Goal: Transaction & Acquisition: Obtain resource

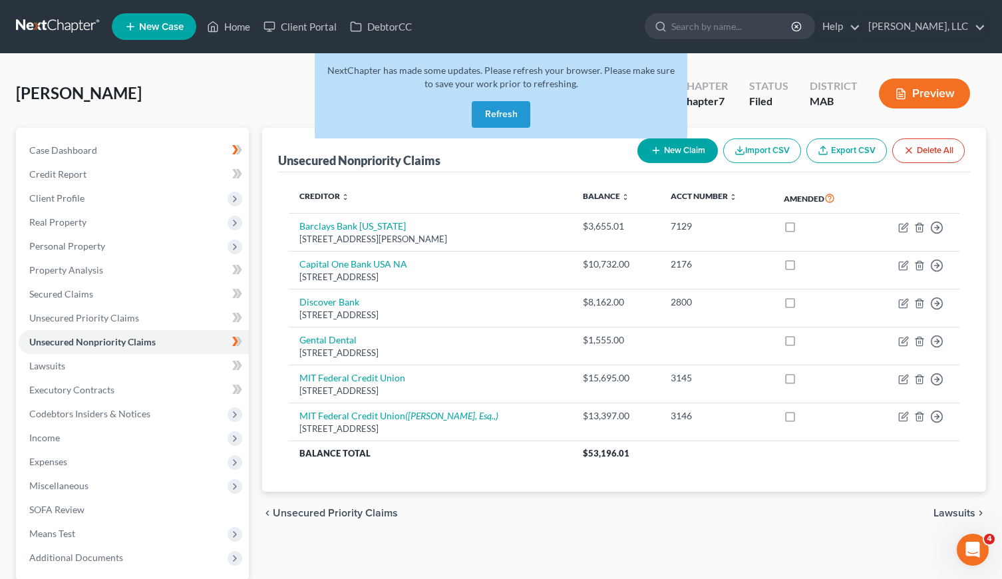
click at [239, 92] on div "Allen, Alexander Upgraded Case 25-11452 Chapter Chapter 7 Status Filed District…" at bounding box center [501, 99] width 971 height 58
drag, startPoint x: 112, startPoint y: 147, endPoint x: 120, endPoint y: 154, distance: 9.9
click at [112, 149] on link "Case Dashboard" at bounding box center [134, 150] width 230 height 24
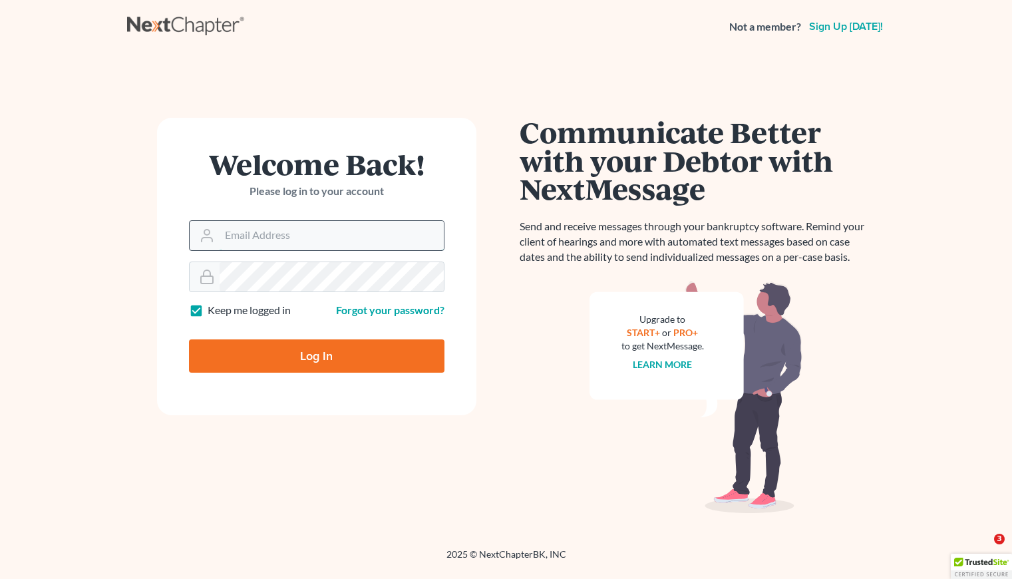
click at [241, 237] on input "Email Address" at bounding box center [332, 235] width 224 height 29
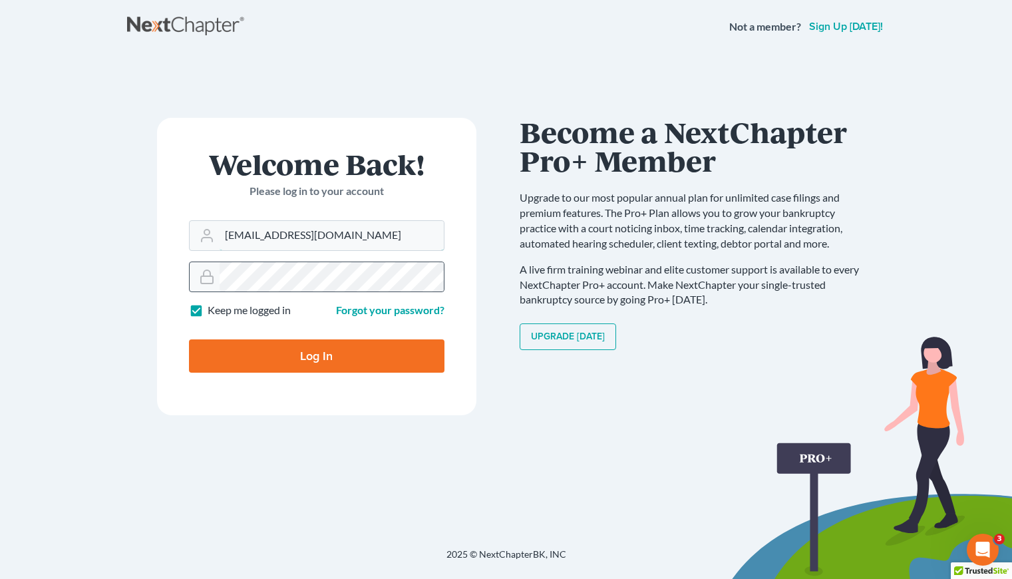
type input "[EMAIL_ADDRESS][DOMAIN_NAME]"
click at [218, 272] on div at bounding box center [205, 276] width 30 height 29
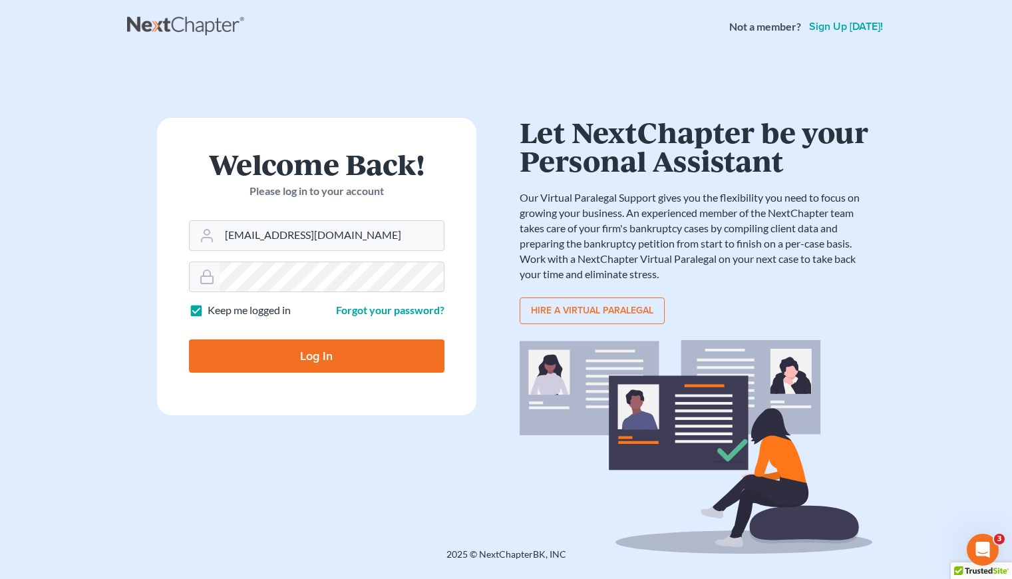
click at [360, 351] on input "Log In" at bounding box center [317, 355] width 256 height 33
type input "Thinking..."
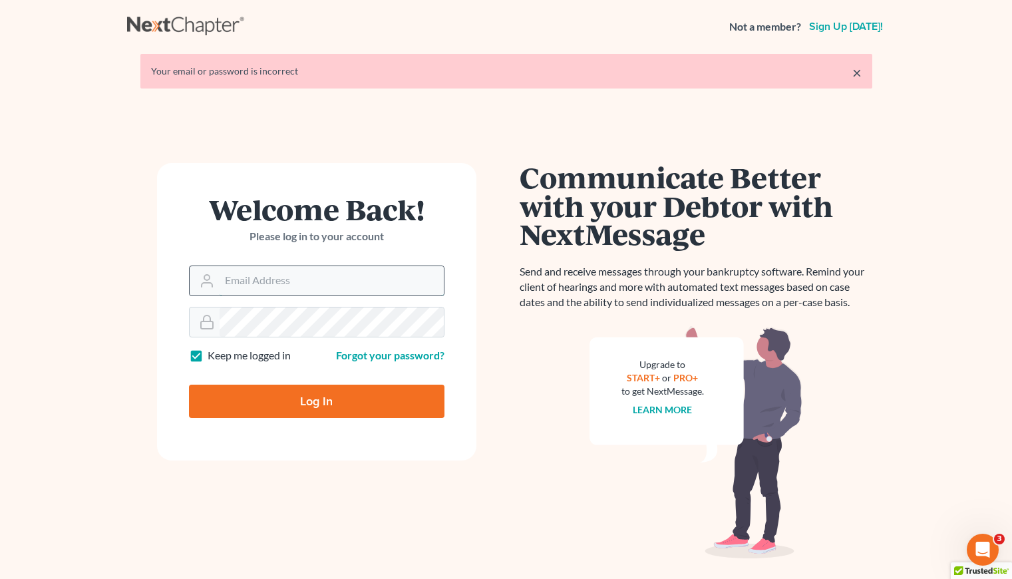
click at [306, 286] on input "Email Address" at bounding box center [332, 280] width 224 height 29
type input "D"
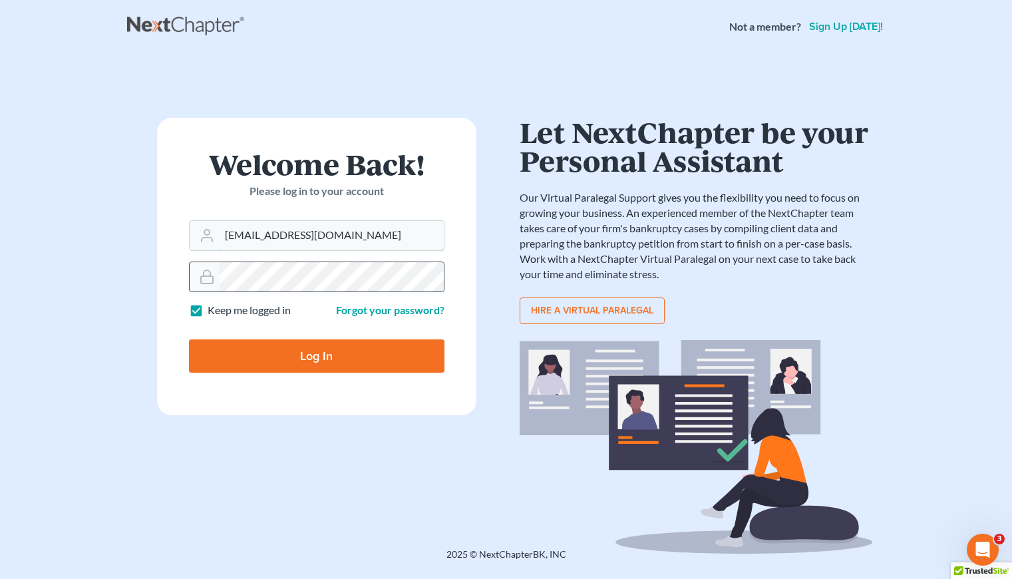
type input "[EMAIL_ADDRESS][DOMAIN_NAME]"
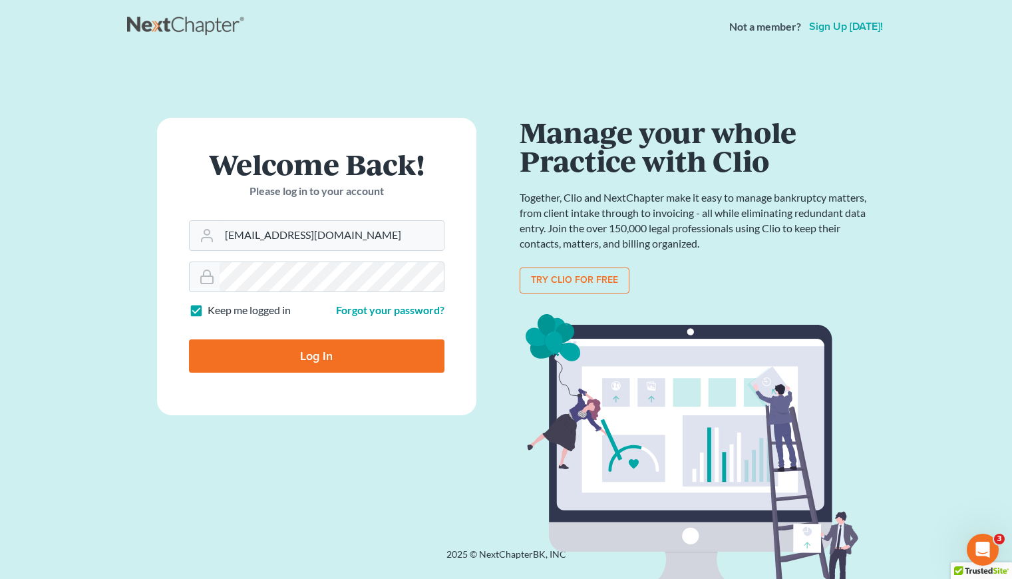
click at [339, 355] on input "Log In" at bounding box center [317, 355] width 256 height 33
type input "Thinking..."
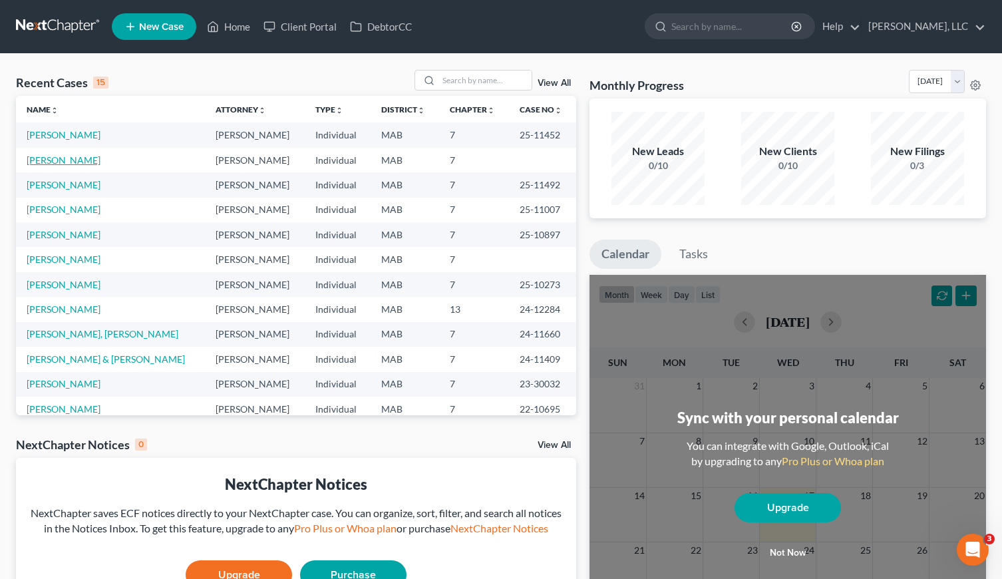
click at [63, 160] on link "Ouellette, Nancy" at bounding box center [64, 159] width 74 height 11
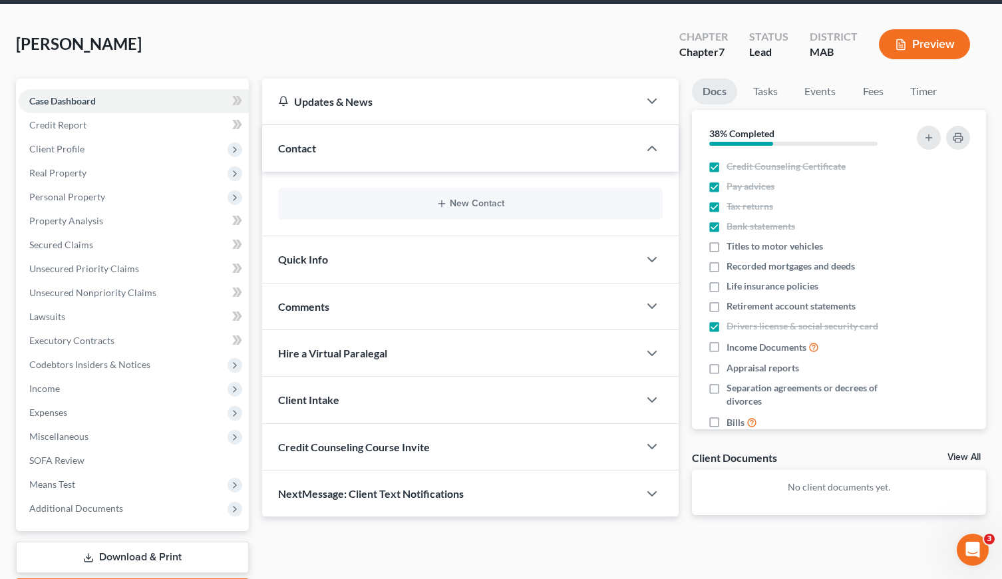
scroll to position [128, 0]
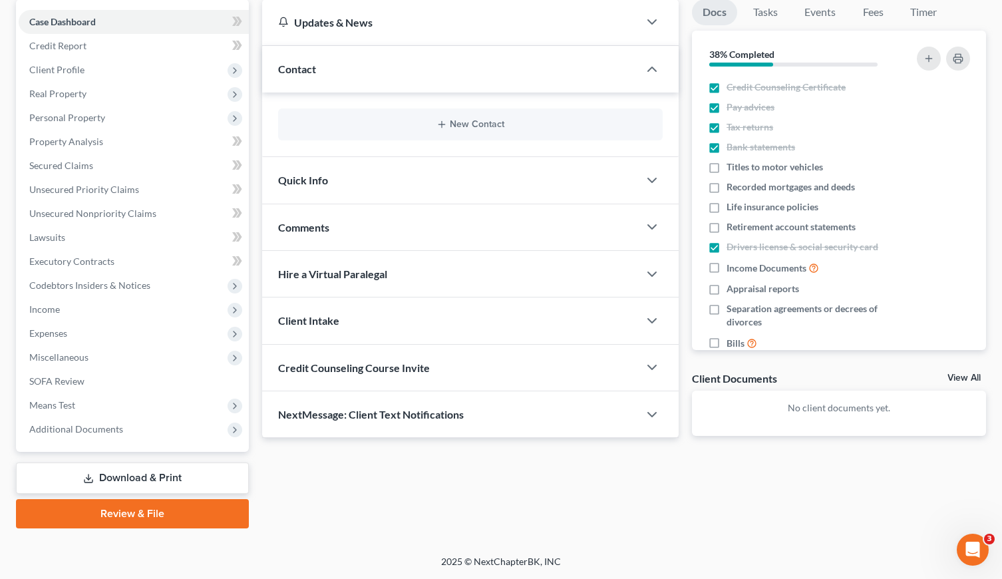
click at [186, 472] on link "Download & Print" at bounding box center [132, 478] width 233 height 31
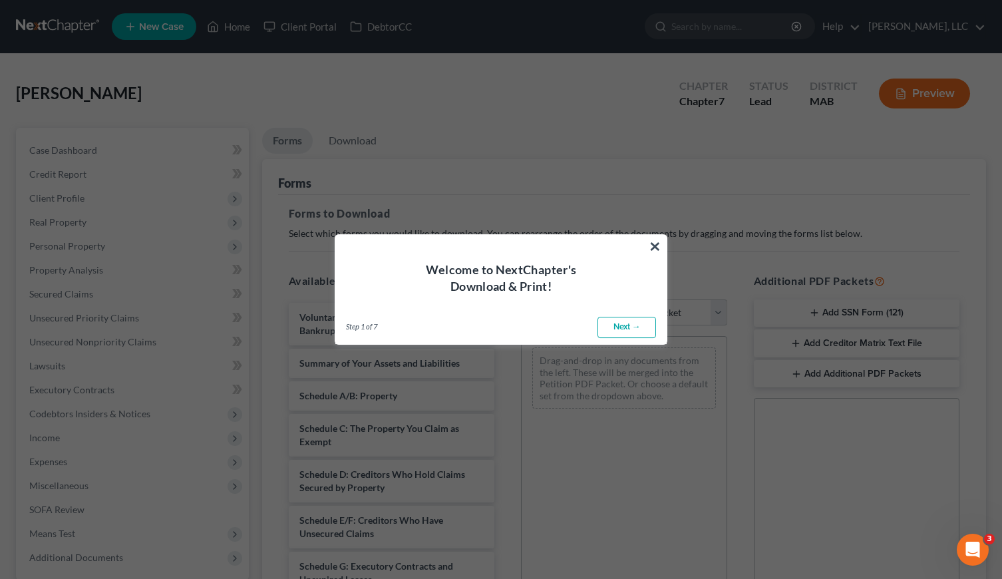
click at [618, 324] on link "Next →" at bounding box center [627, 327] width 59 height 21
select select "0"
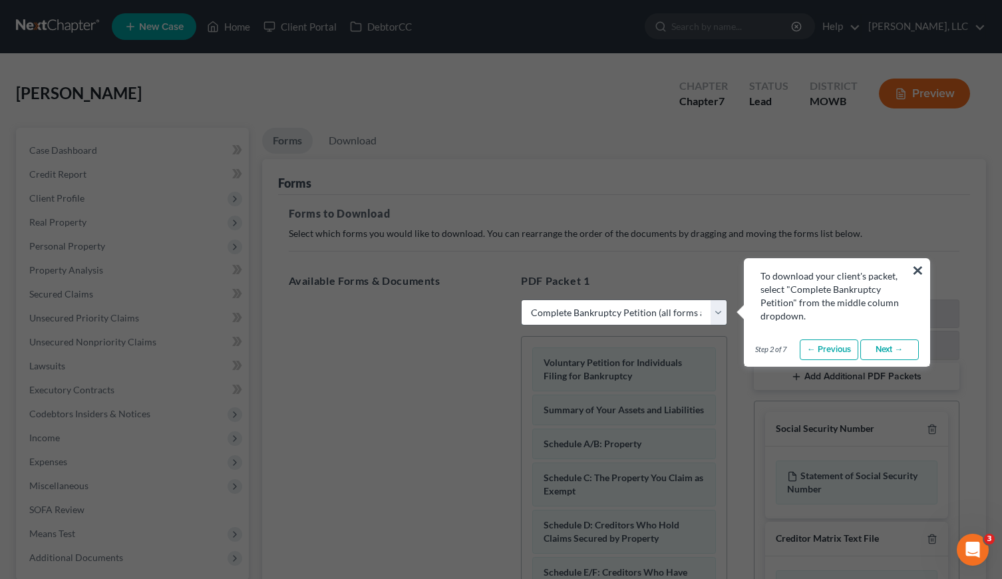
click at [618, 324] on select "Choose Default Petition PDF Packet Complete Bankruptcy Petition (all forms and …" at bounding box center [624, 313] width 206 height 27
select select
click at [521, 300] on select "Choose Default Petition PDF Packet Complete Bankruptcy Petition (all forms and …" at bounding box center [624, 313] width 206 height 27
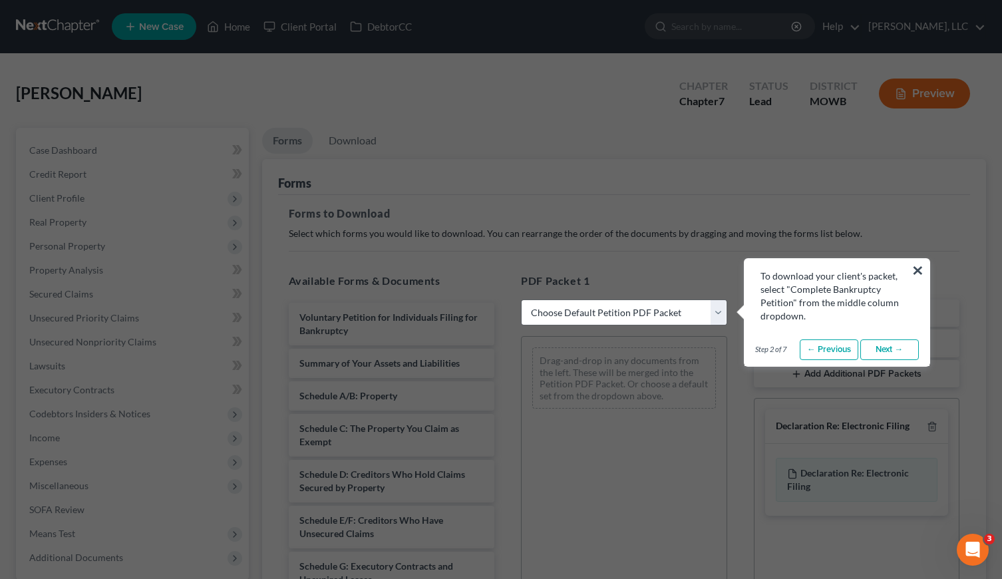
click at [878, 347] on link "Next →" at bounding box center [890, 349] width 59 height 21
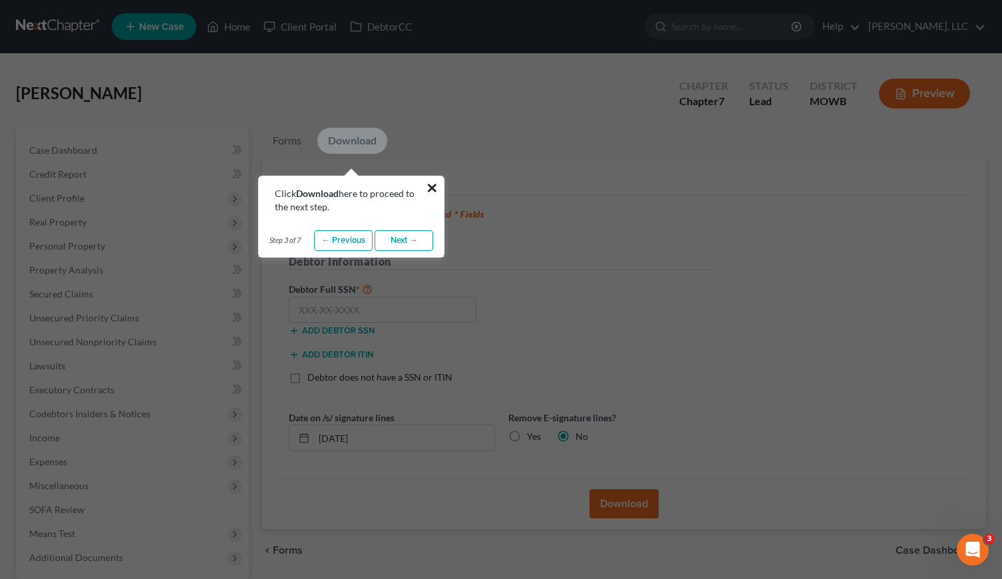
click at [436, 186] on button "×" at bounding box center [432, 187] width 13 height 21
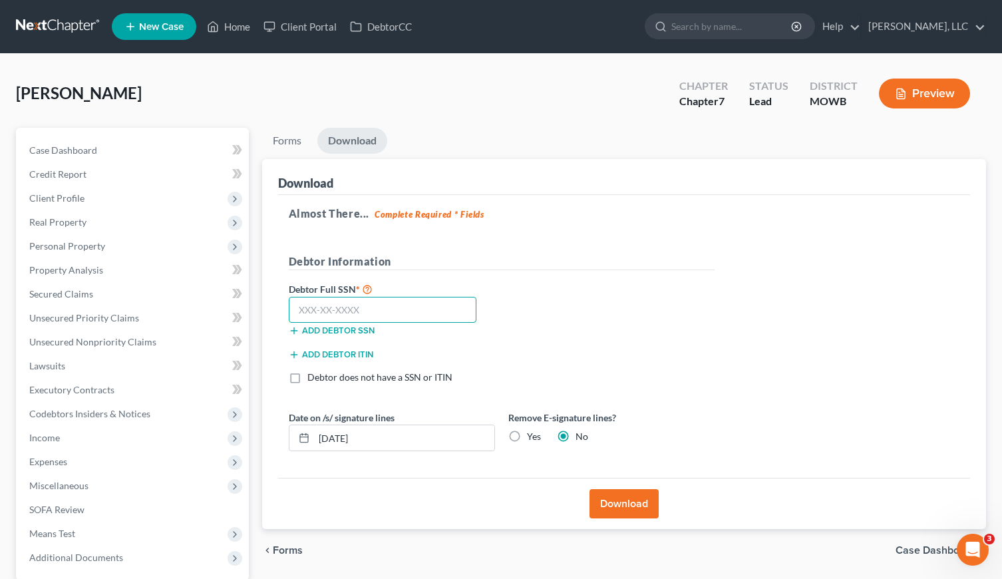
click at [408, 316] on input "text" at bounding box center [383, 310] width 188 height 27
type input "020-54-2929"
click at [614, 505] on button "Download" at bounding box center [624, 503] width 69 height 29
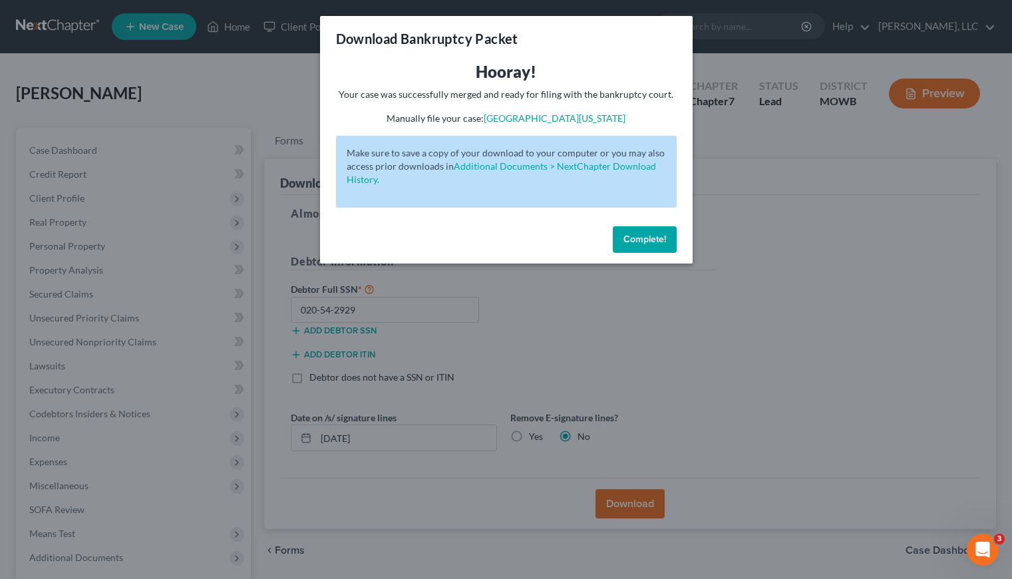
click at [642, 242] on span "Complete!" at bounding box center [645, 239] width 43 height 11
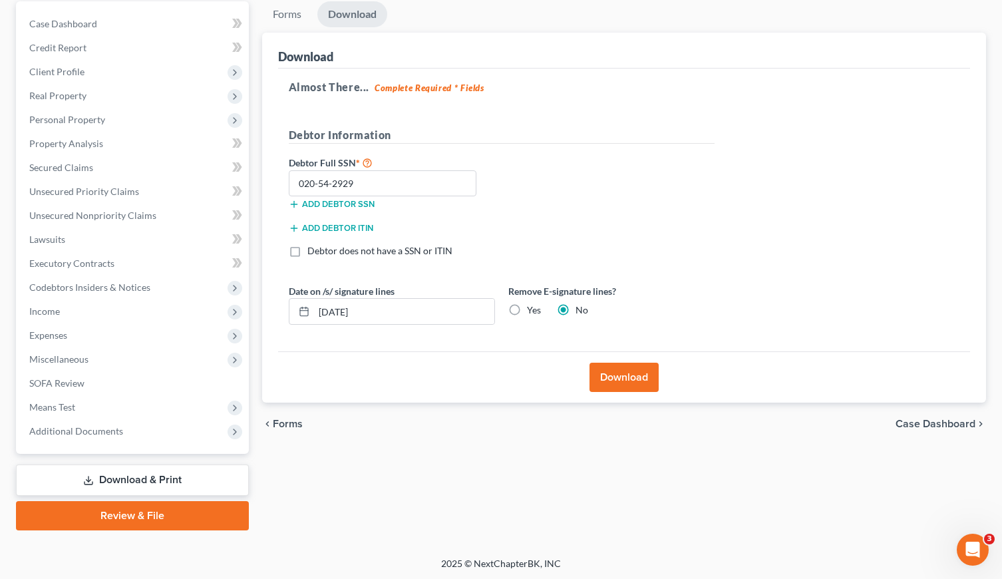
scroll to position [128, 0]
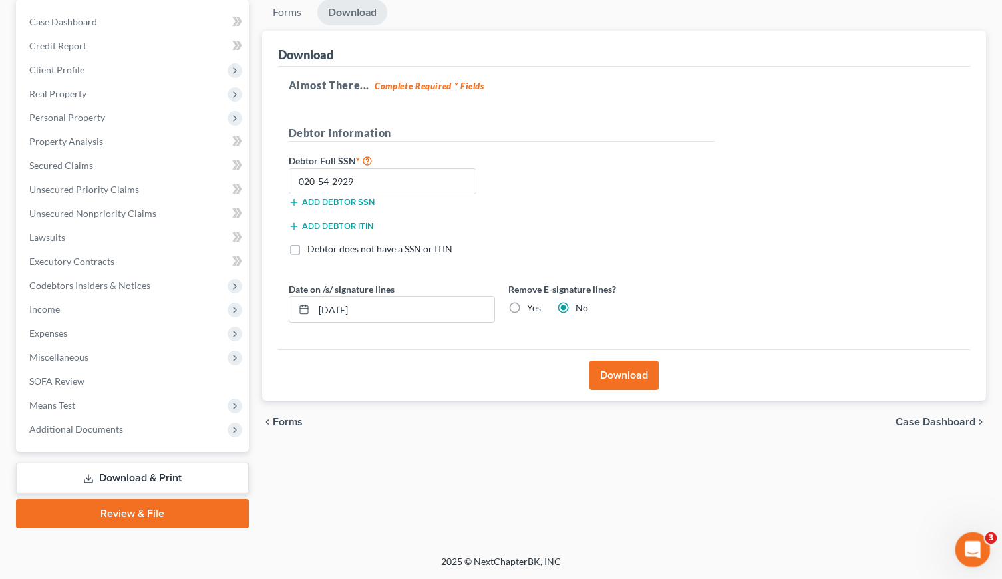
click at [975, 548] on icon "Open Intercom Messenger" at bounding box center [972, 548] width 22 height 22
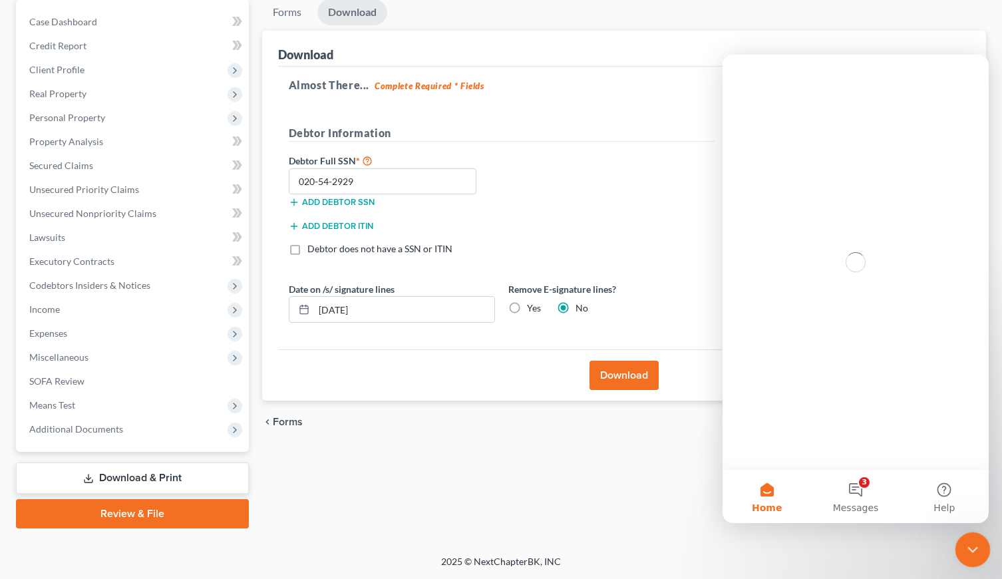
scroll to position [0, 0]
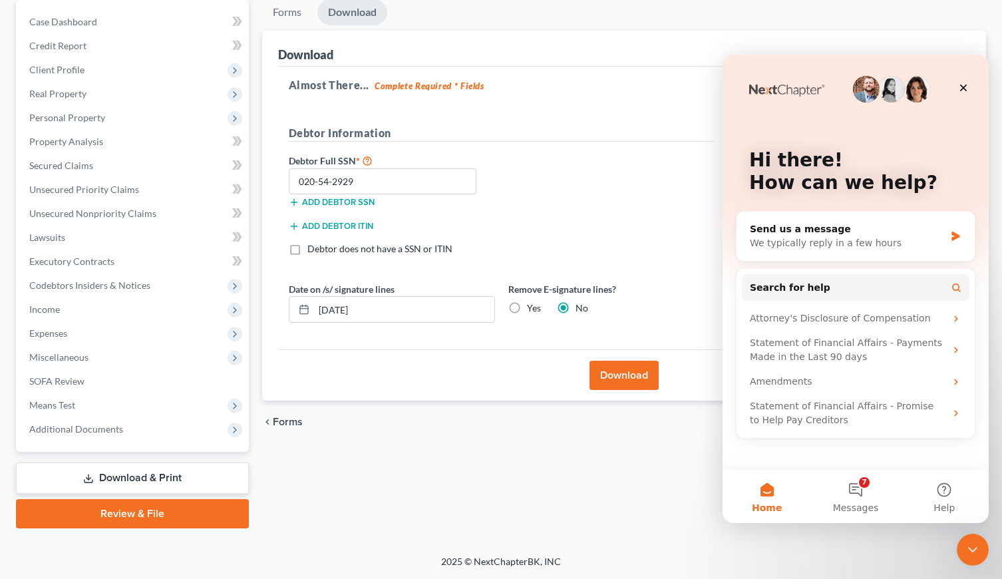
click at [644, 513] on div "Forms Download Forms Forms to Download Select which forms you would like to dow…" at bounding box center [625, 263] width 738 height 529
click at [967, 86] on icon "Close" at bounding box center [964, 88] width 7 height 7
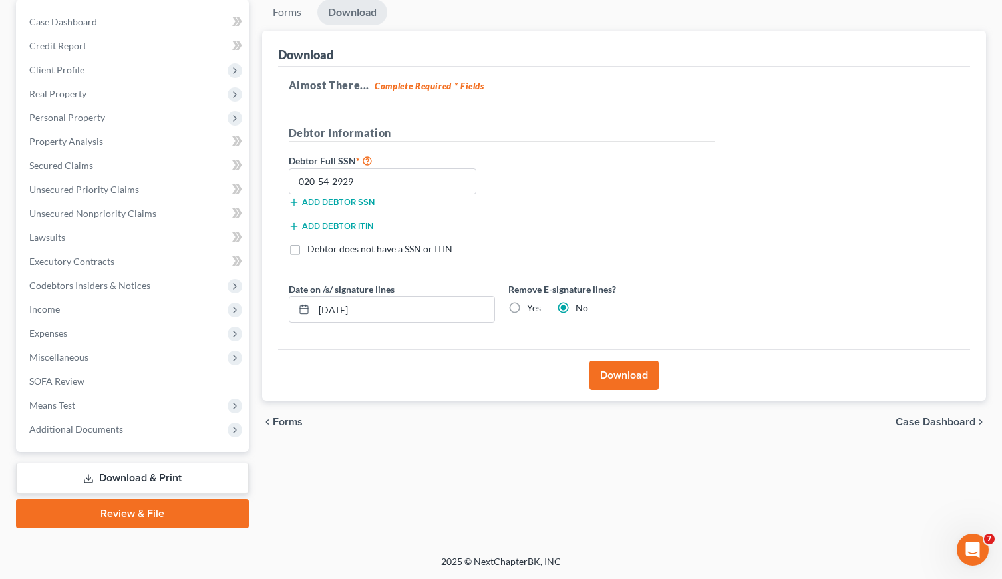
click at [618, 381] on button "Download" at bounding box center [624, 375] width 69 height 29
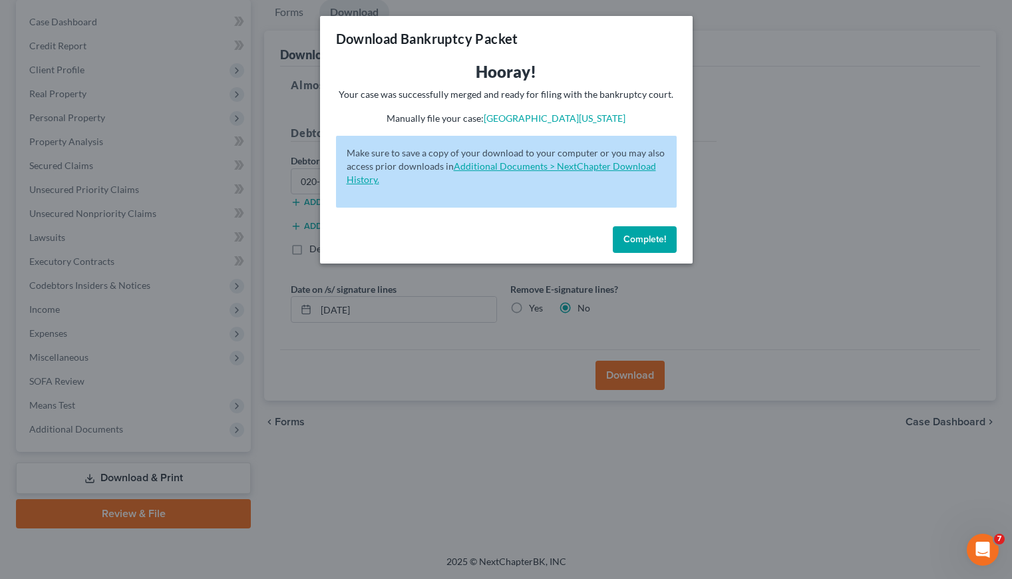
click at [584, 166] on link "Additional Documents > NextChapter Download History." at bounding box center [502, 172] width 310 height 25
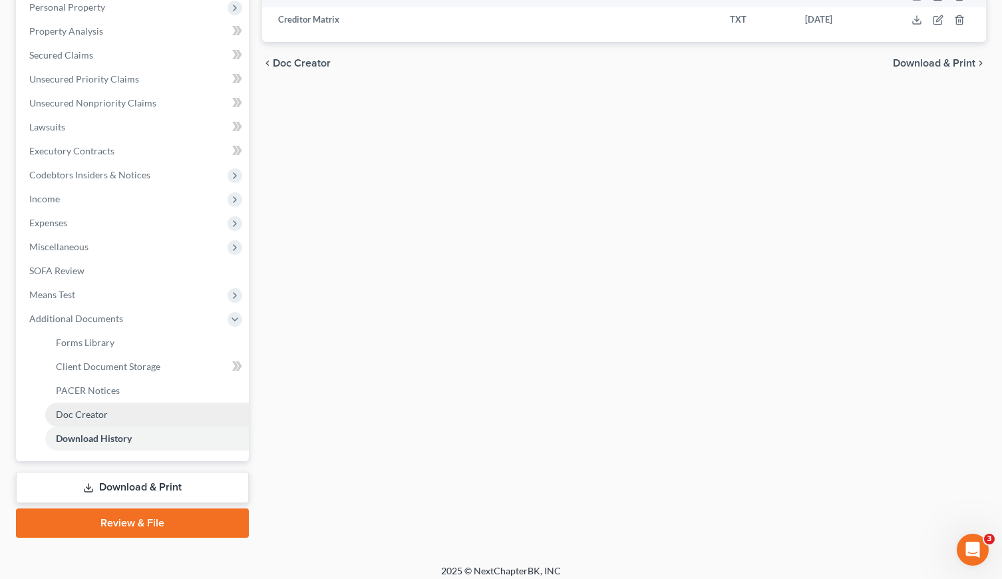
scroll to position [115, 0]
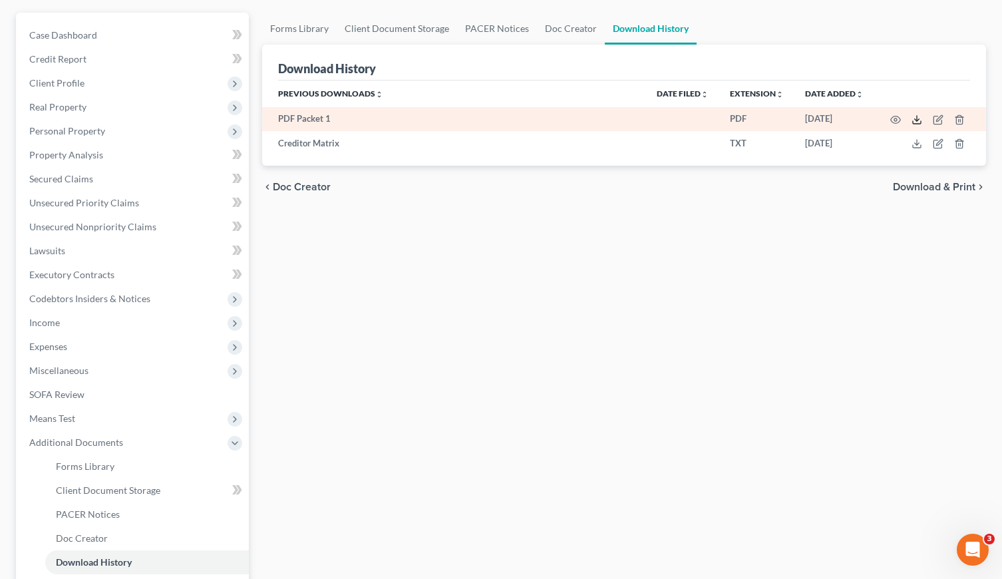
click at [919, 121] on icon at bounding box center [917, 119] width 11 height 11
